Goal: Task Accomplishment & Management: Complete application form

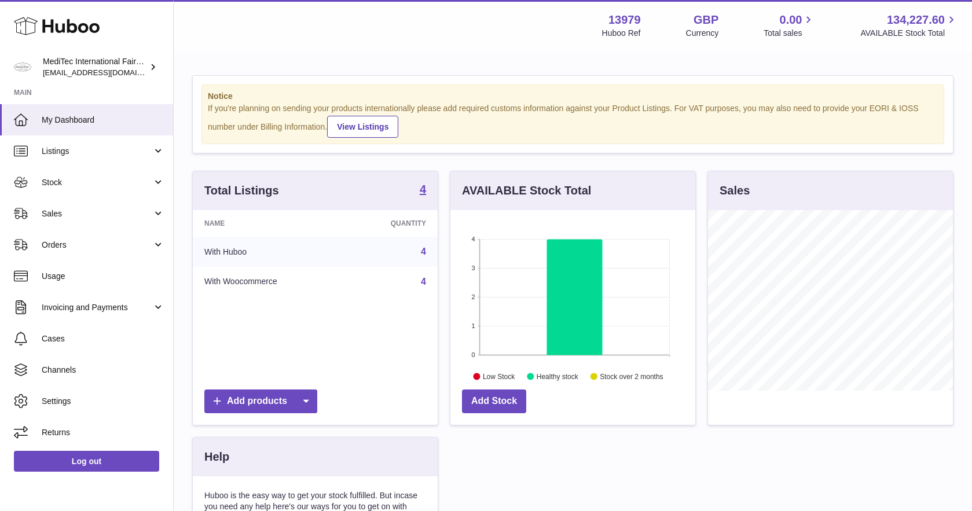
scroll to position [181, 245]
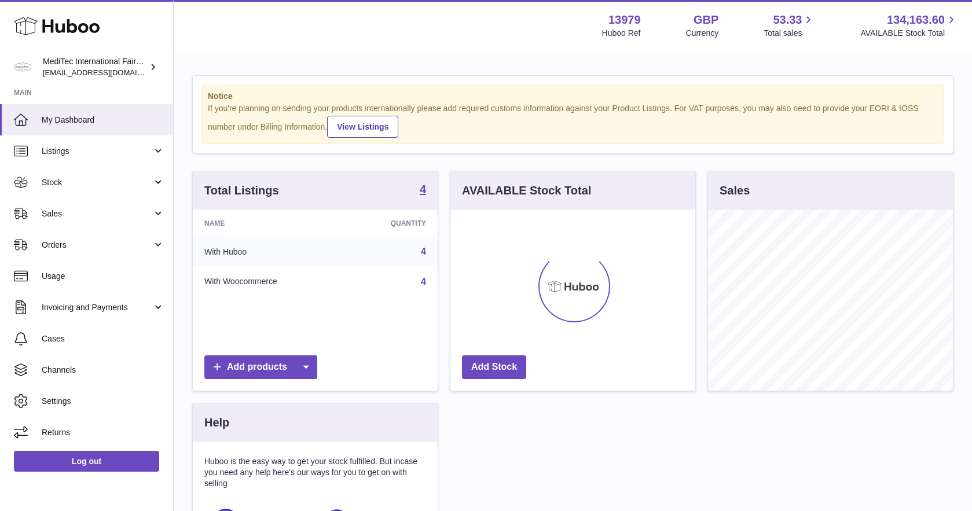
scroll to position [181, 245]
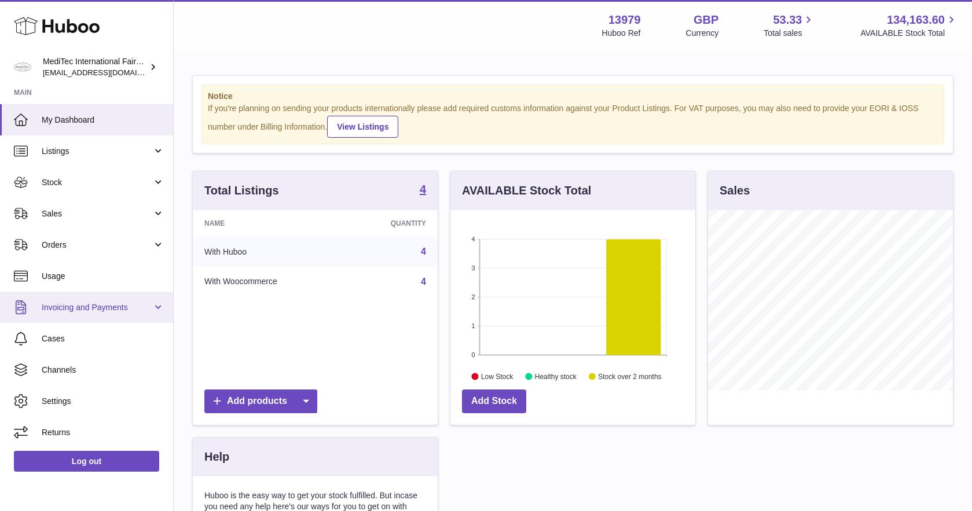
click at [156, 310] on link "Invoicing and Payments" at bounding box center [86, 307] width 173 height 31
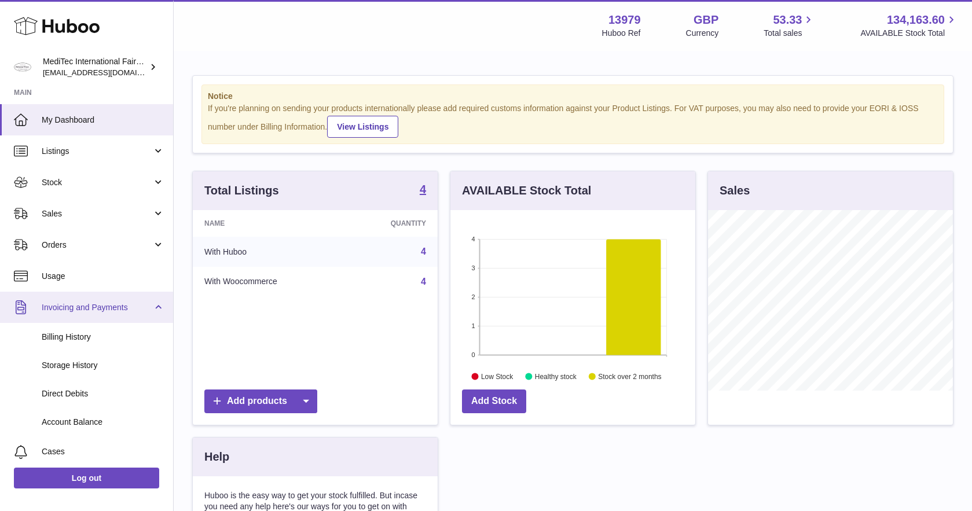
click at [156, 310] on link "Invoicing and Payments" at bounding box center [86, 307] width 173 height 31
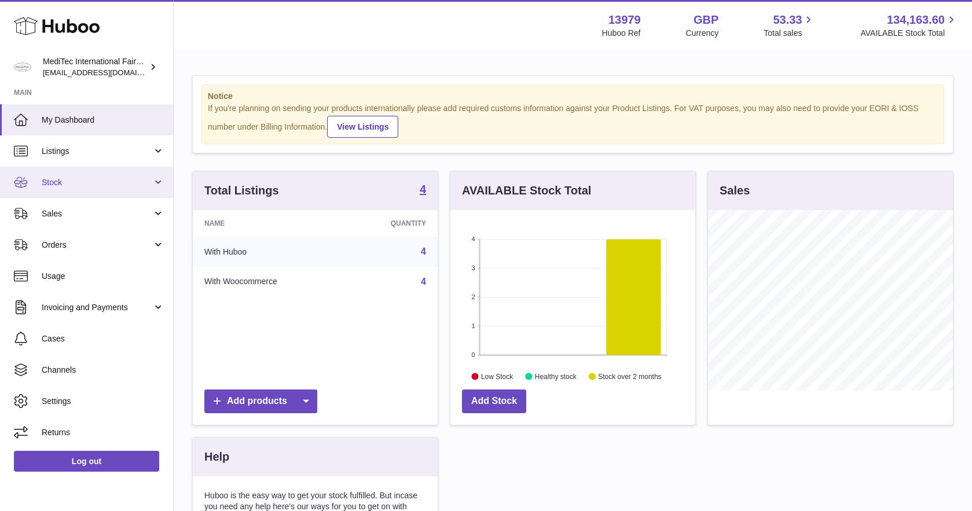
click at [163, 187] on link "Stock" at bounding box center [86, 182] width 173 height 31
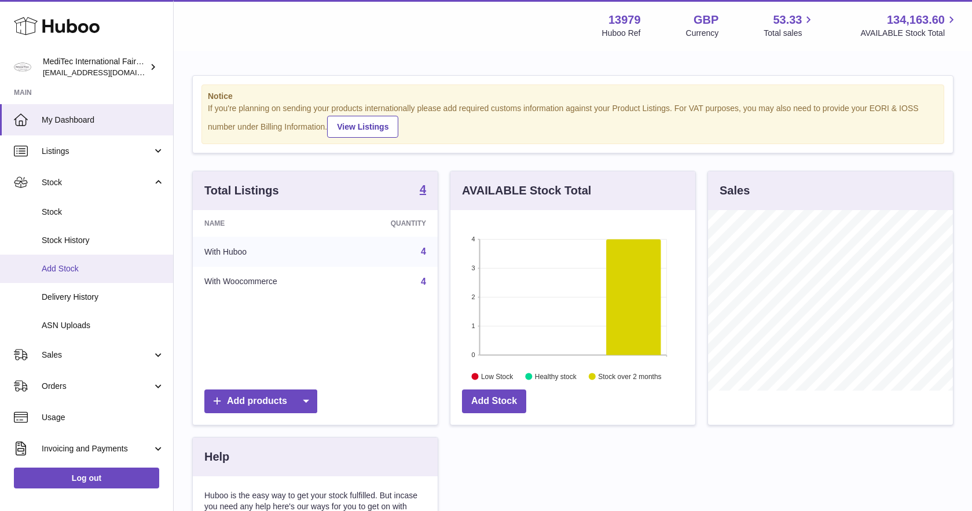
click at [55, 266] on span "Add Stock" at bounding box center [103, 269] width 123 height 11
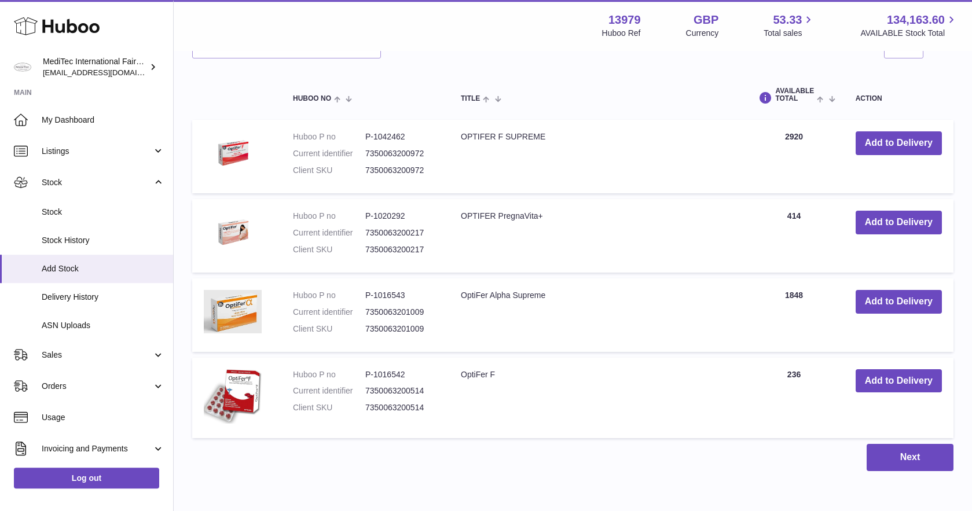
scroll to position [354, 0]
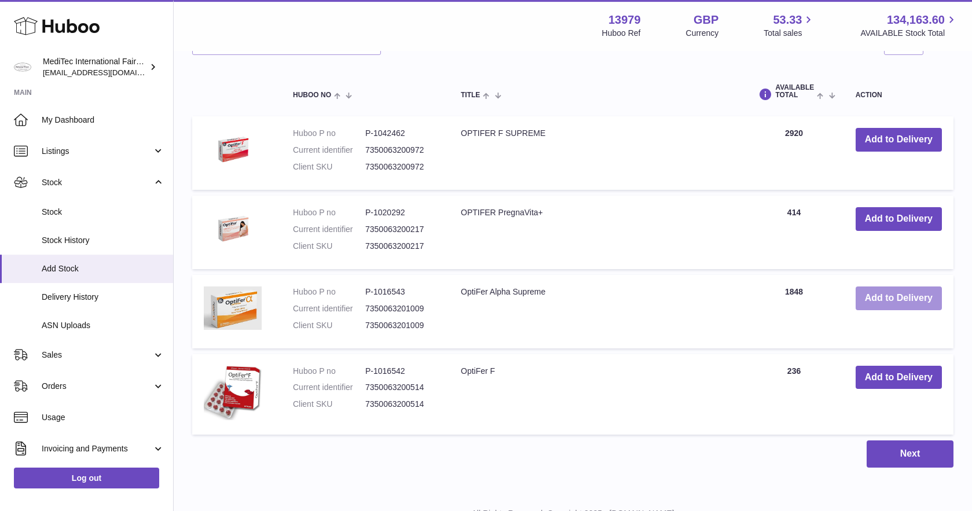
click at [881, 303] on button "Add to Delivery" at bounding box center [899, 299] width 86 height 24
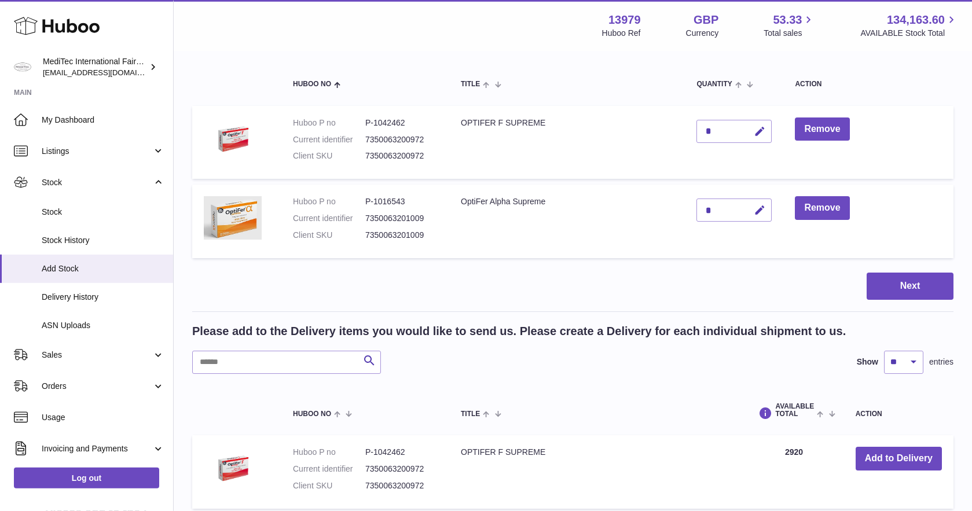
scroll to position [109, 0]
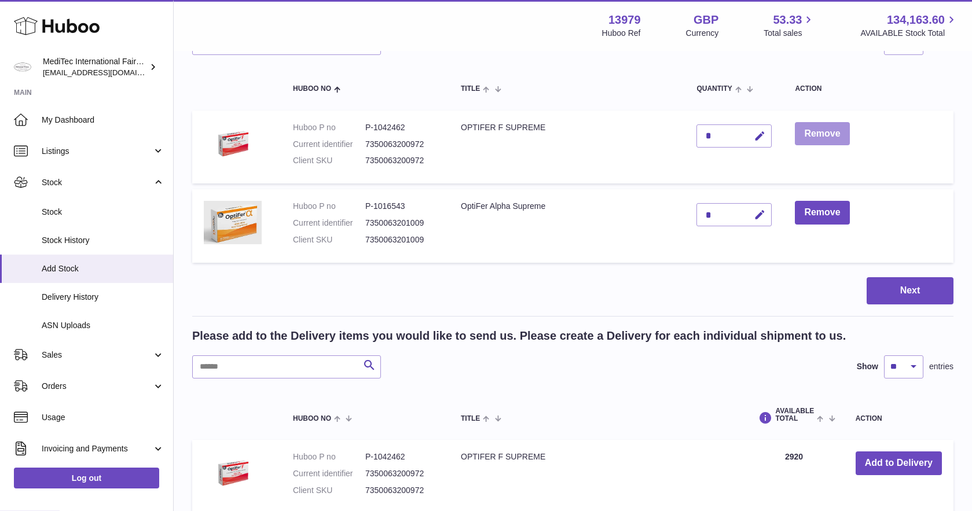
click at [839, 133] on button "Remove" at bounding box center [822, 134] width 54 height 24
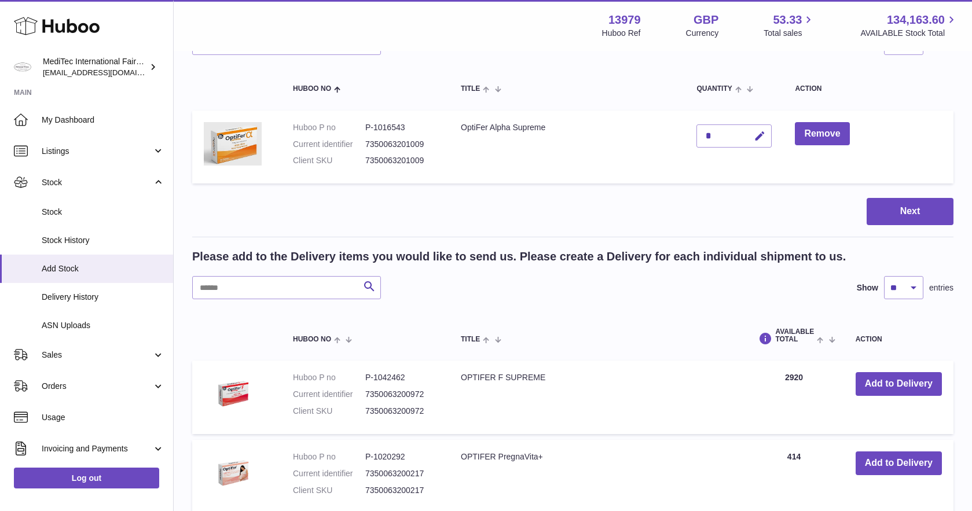
click at [721, 136] on div "*" at bounding box center [734, 136] width 75 height 23
click at [762, 138] on icon "button" at bounding box center [760, 136] width 12 height 12
type input "***"
click at [767, 136] on button "submit" at bounding box center [759, 136] width 22 height 19
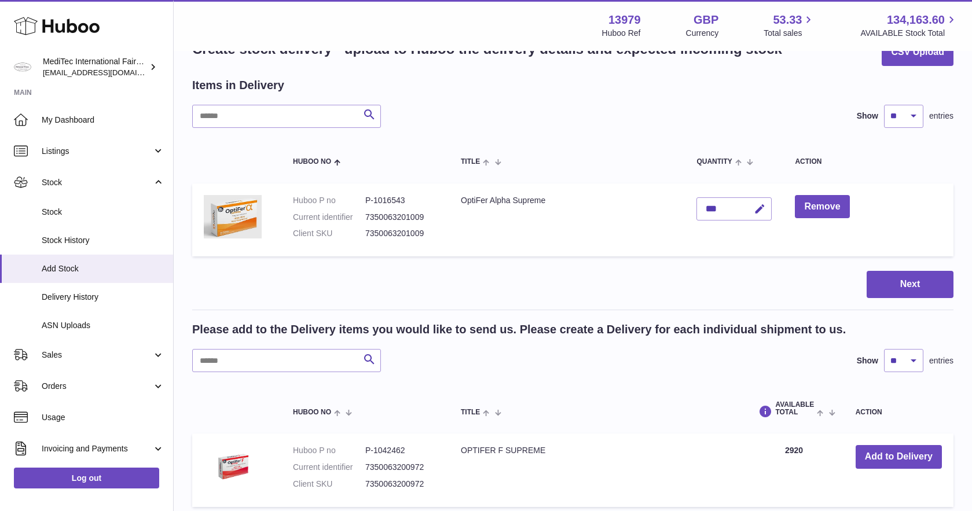
scroll to position [34, 0]
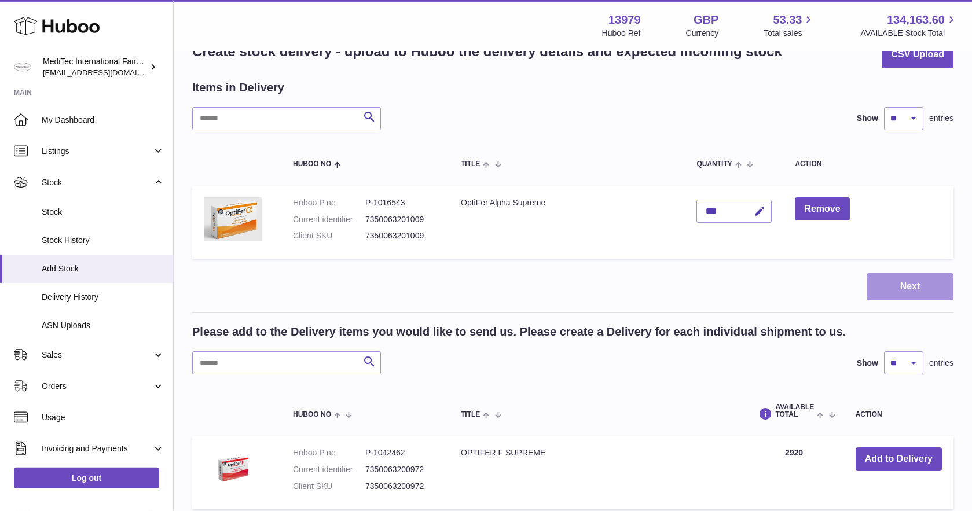
click at [918, 288] on button "Next" at bounding box center [910, 286] width 87 height 27
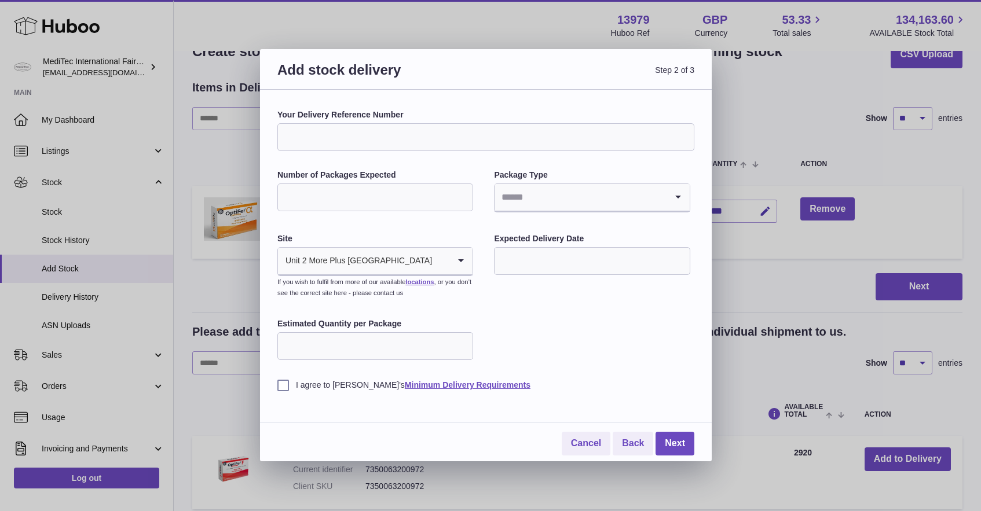
click at [431, 143] on input "Your Delivery Reference Number" at bounding box center [485, 137] width 417 height 28
click at [421, 200] on input "Number of Packages Expected" at bounding box center [375, 198] width 196 height 28
click at [525, 199] on input "Search for option" at bounding box center [580, 197] width 171 height 27
click at [522, 246] on li "Pallets" at bounding box center [591, 251] width 193 height 23
click at [407, 208] on input "Number of Packages Expected" at bounding box center [375, 198] width 196 height 28
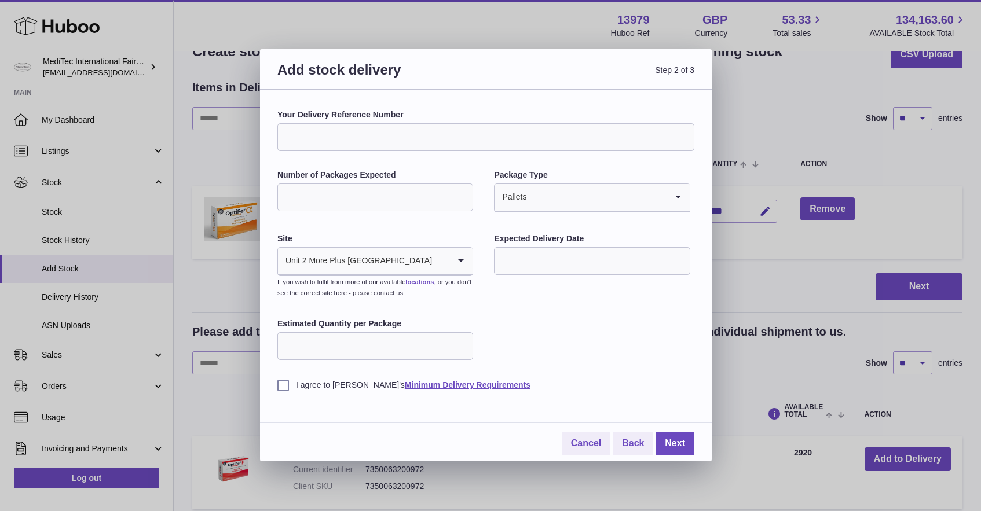
type input "*"
click at [513, 330] on div "Your Delivery Reference Number Number of Packages Expected * Package Type Palle…" at bounding box center [485, 249] width 417 height 281
click at [530, 262] on input "text" at bounding box center [592, 261] width 196 height 28
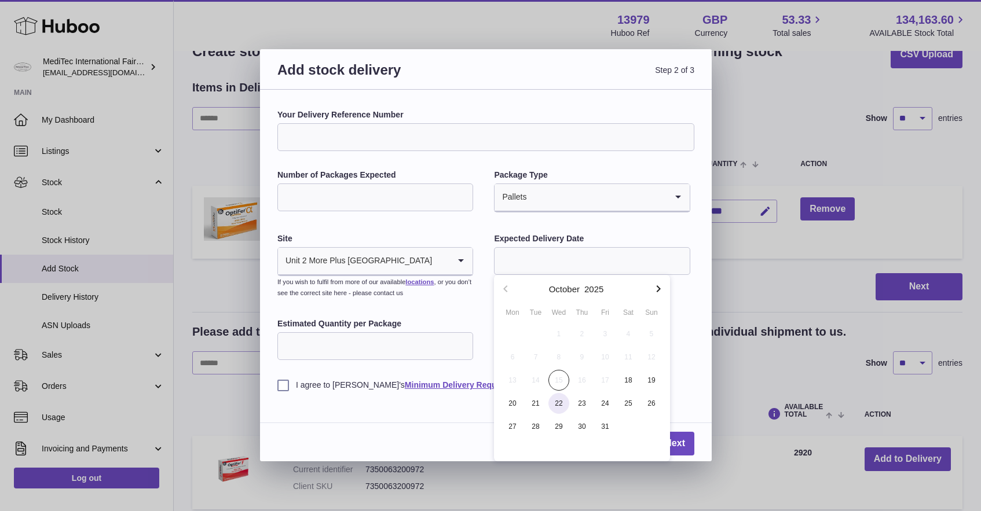
click at [558, 409] on span "22" at bounding box center [558, 403] width 21 height 21
type input "**********"
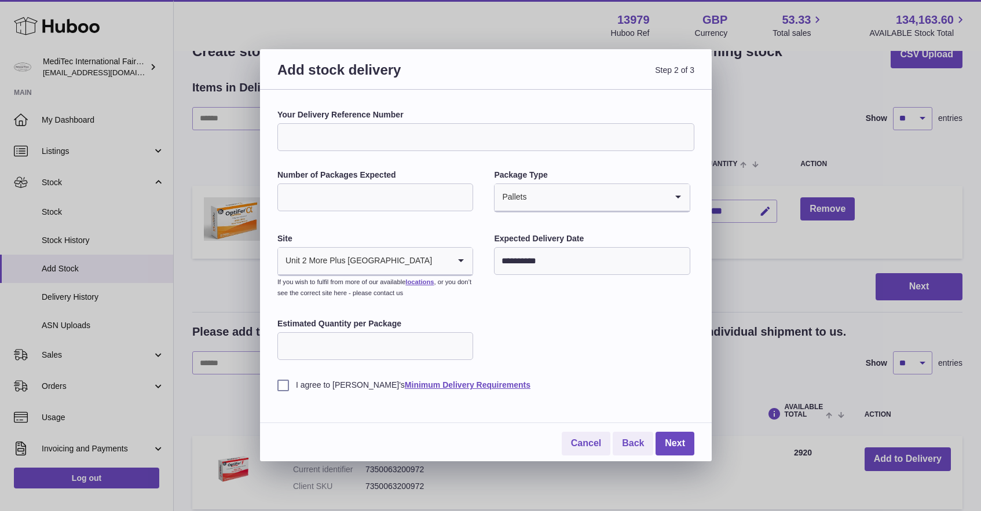
click at [411, 347] on input "Estimated Quantity per Package" at bounding box center [375, 346] width 196 height 28
type input "***"
click at [284, 387] on label "I agree to Huboo's Minimum Delivery Requirements" at bounding box center [485, 385] width 417 height 11
click at [433, 269] on input "Search for option" at bounding box center [441, 261] width 17 height 27
click at [375, 294] on li "🇬🇧 | Unit 2 More Plus Central Park" at bounding box center [375, 292] width 193 height 23
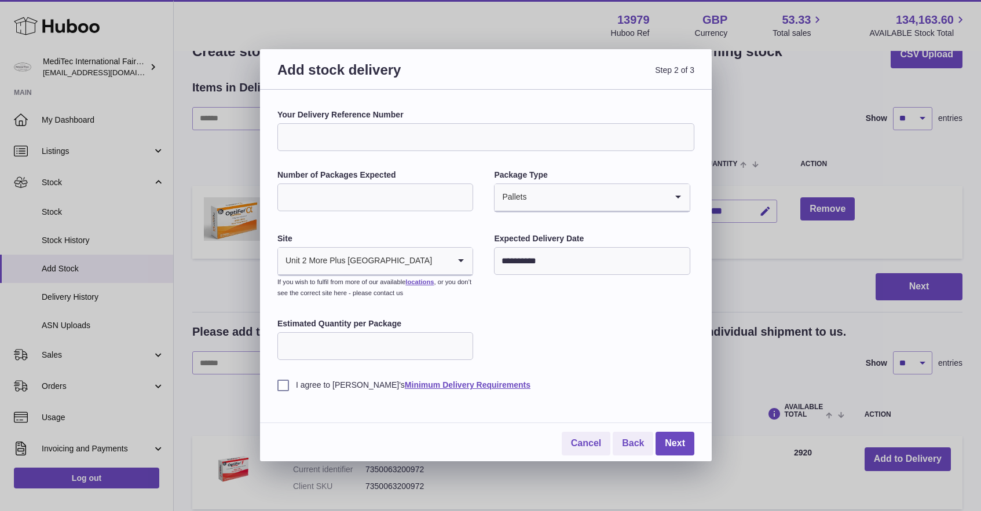
click at [368, 142] on input "Your Delivery Reference Number" at bounding box center [485, 137] width 417 height 28
click at [373, 140] on input "*****" at bounding box center [485, 137] width 417 height 28
type input "*****"
click at [669, 441] on link "Next" at bounding box center [675, 444] width 39 height 24
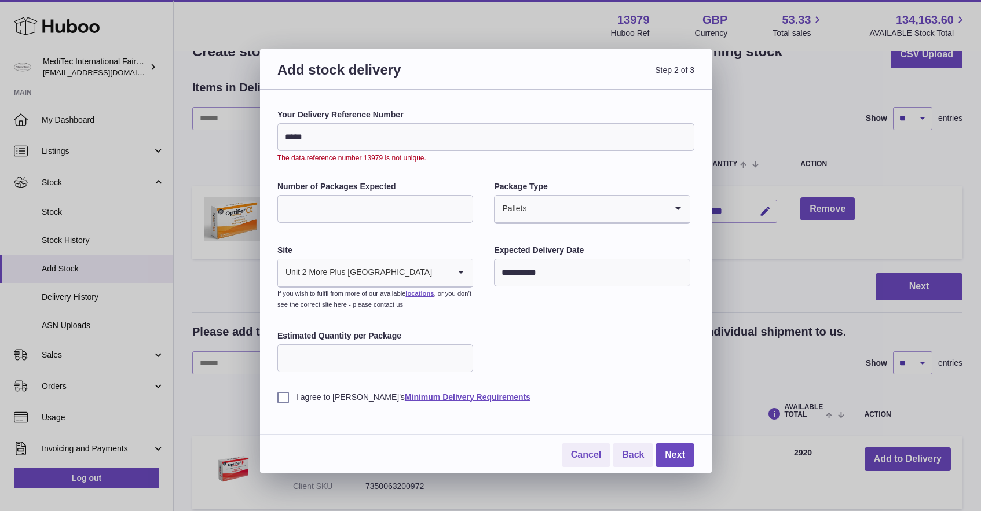
click at [443, 131] on input "*****" at bounding box center [485, 137] width 417 height 28
drag, startPoint x: 324, startPoint y: 140, endPoint x: 280, endPoint y: 142, distance: 44.0
click at [280, 142] on input "*****" at bounding box center [485, 137] width 417 height 28
click at [329, 129] on input "*****" at bounding box center [485, 137] width 417 height 28
click at [284, 138] on input "*****" at bounding box center [485, 137] width 417 height 28
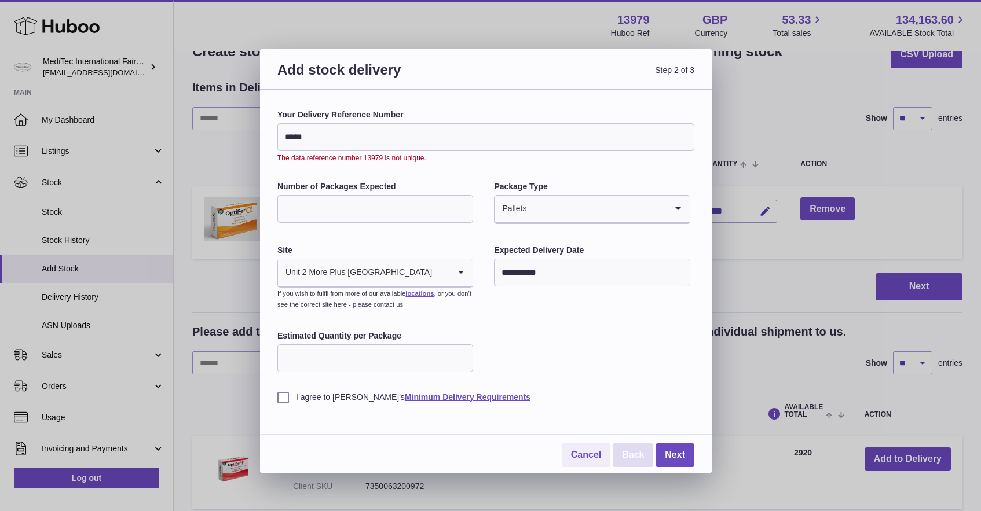
click at [634, 458] on link "Back" at bounding box center [633, 456] width 41 height 24
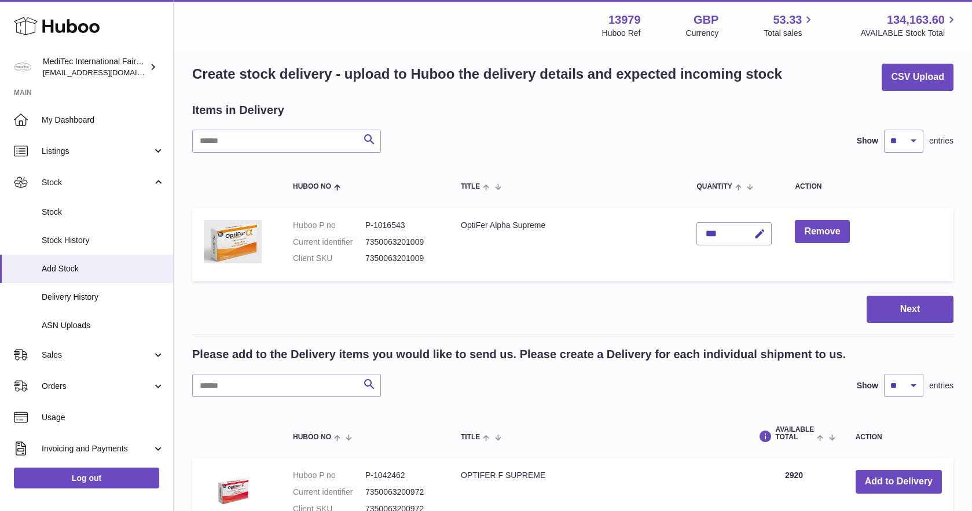
scroll to position [0, 0]
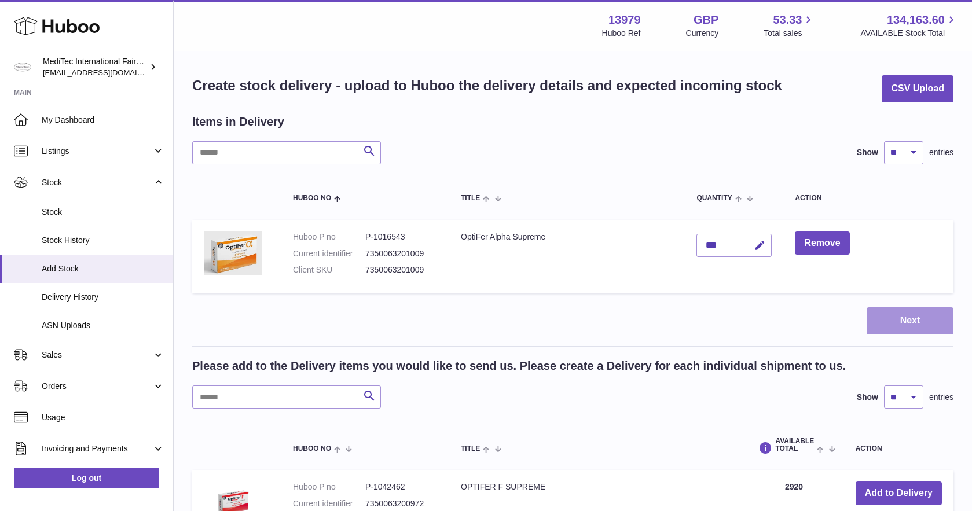
click at [914, 327] on button "Next" at bounding box center [910, 321] width 87 height 27
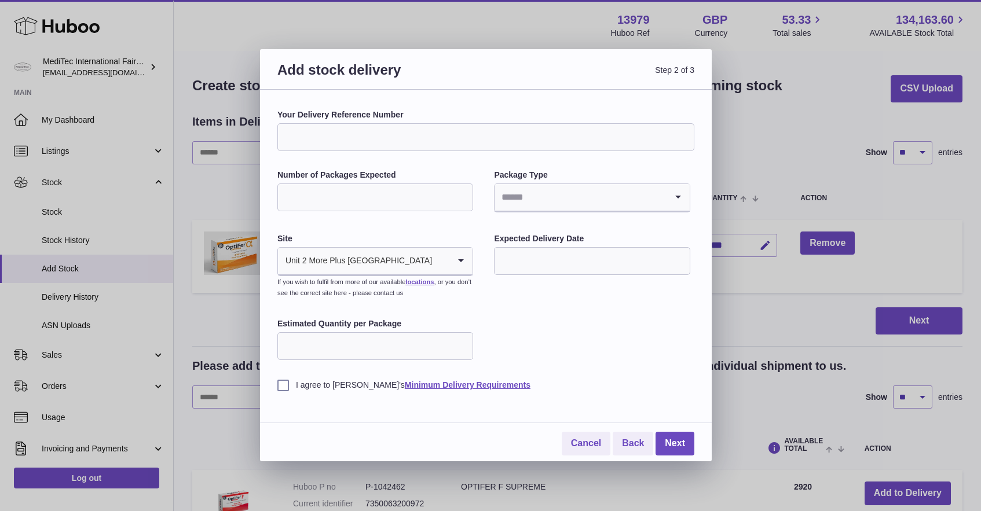
click at [422, 203] on input "Number of Packages Expected" at bounding box center [375, 198] width 196 height 28
type input "*"
click at [601, 200] on input "Search for option" at bounding box center [580, 197] width 171 height 27
click at [514, 253] on li "Pallets" at bounding box center [591, 251] width 193 height 23
click at [526, 262] on input "text" at bounding box center [592, 261] width 196 height 28
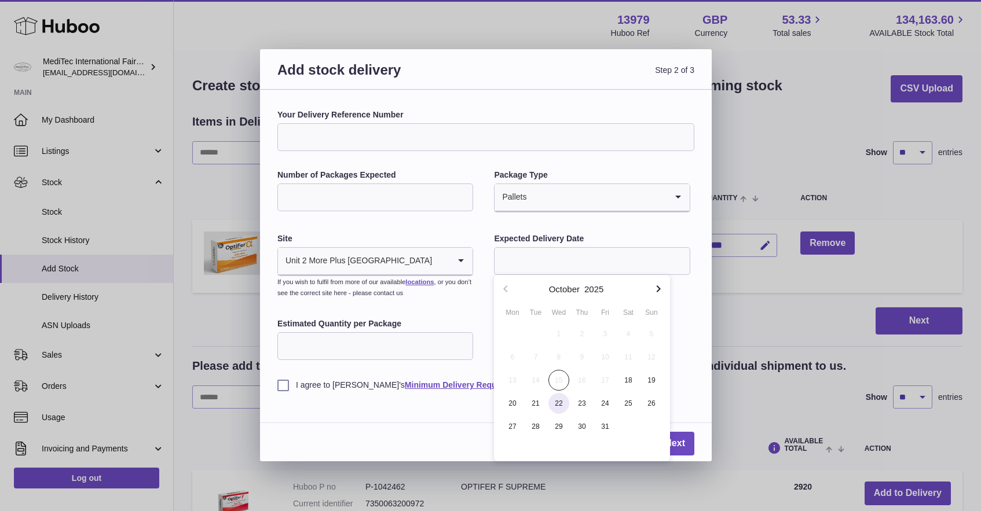
click at [561, 404] on span "22" at bounding box center [558, 403] width 21 height 21
type input "**********"
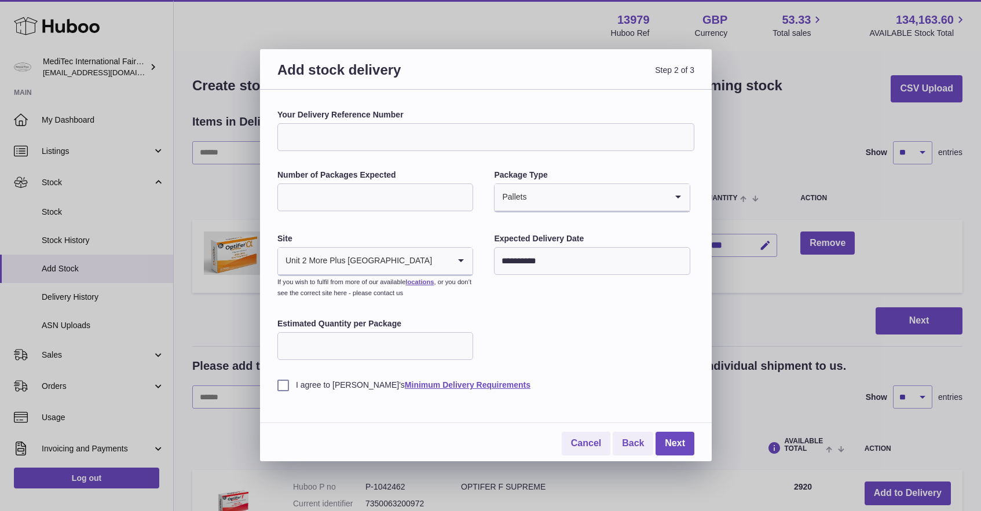
click at [381, 350] on input "Estimated Quantity per Package" at bounding box center [375, 346] width 196 height 28
type input "***"
click at [283, 388] on label "I agree to Huboo's Minimum Delivery Requirements" at bounding box center [485, 385] width 417 height 11
click at [685, 452] on link "Next" at bounding box center [675, 444] width 39 height 24
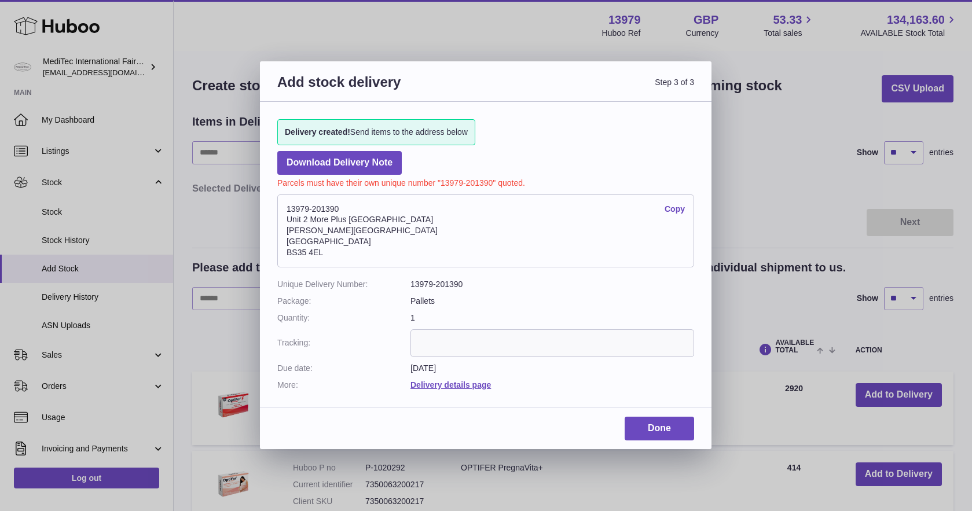
click at [678, 210] on link "Copy" at bounding box center [675, 209] width 20 height 11
click at [367, 163] on link "Download Delivery Note" at bounding box center [339, 163] width 125 height 24
click at [537, 241] on address "13979-201390 Copy Unit 2 More Plus Central Park Hudson Ave Severn Beach BS35 4EL" at bounding box center [485, 231] width 417 height 73
click at [657, 428] on link "Done" at bounding box center [659, 429] width 69 height 24
